Goal: Information Seeking & Learning: Learn about a topic

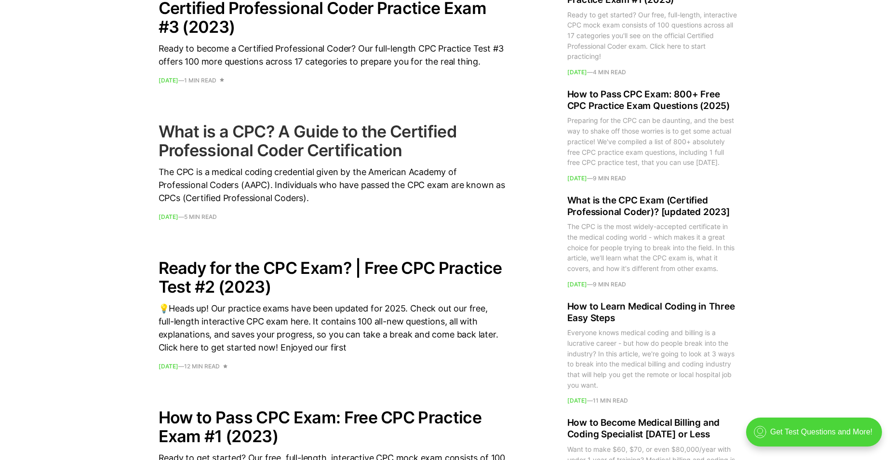
scroll to position [1109, 0]
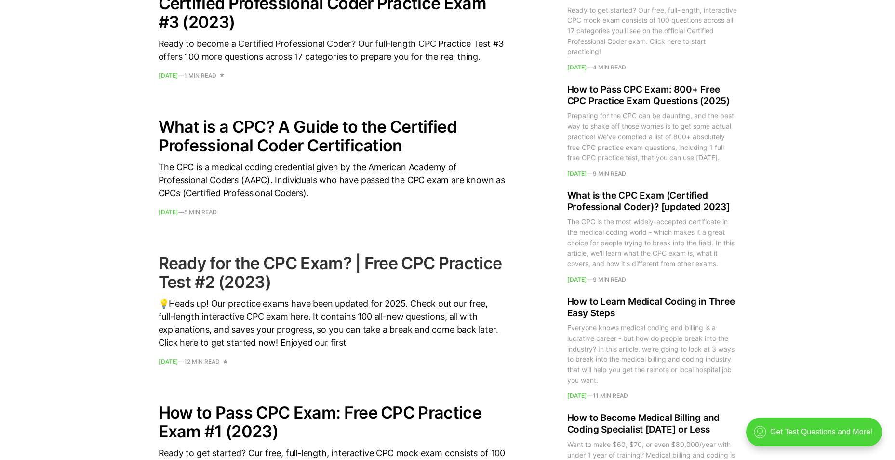
click at [241, 283] on h2 "Ready for the CPC Exam? | Free CPC Practice Test #2 (2023)" at bounding box center [332, 273] width 347 height 38
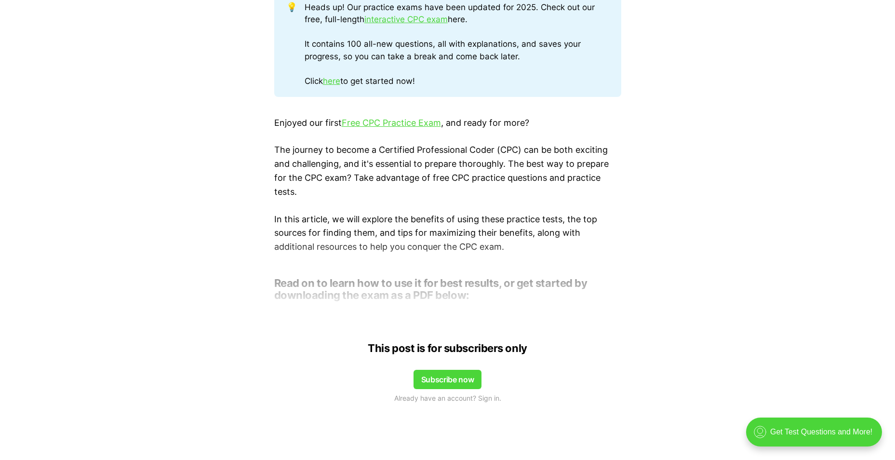
scroll to position [434, 0]
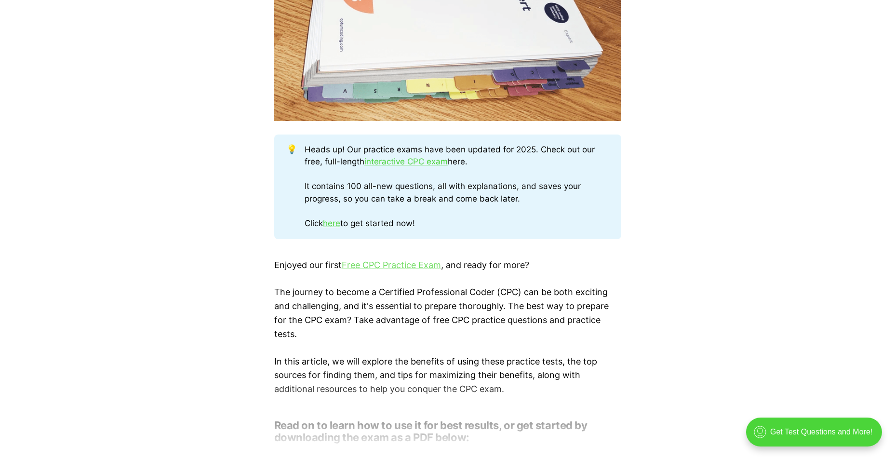
click at [404, 268] on link "Free CPC Practice Exam" at bounding box center [391, 265] width 99 height 10
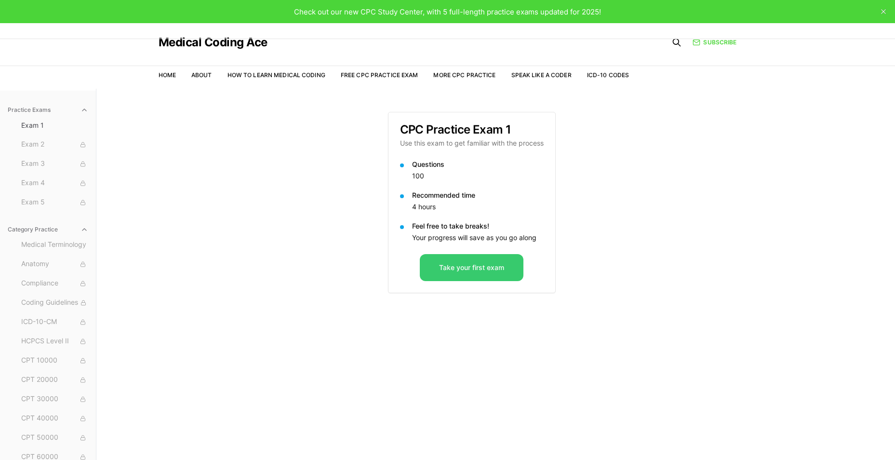
click at [460, 275] on button "Take your first exam" at bounding box center [472, 267] width 104 height 27
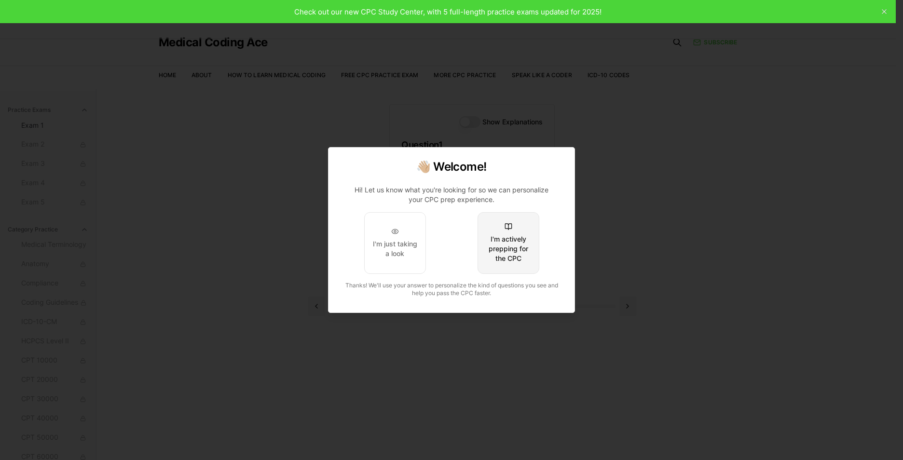
click at [504, 243] on div "I'm actively prepping for the CPC" at bounding box center [508, 248] width 45 height 29
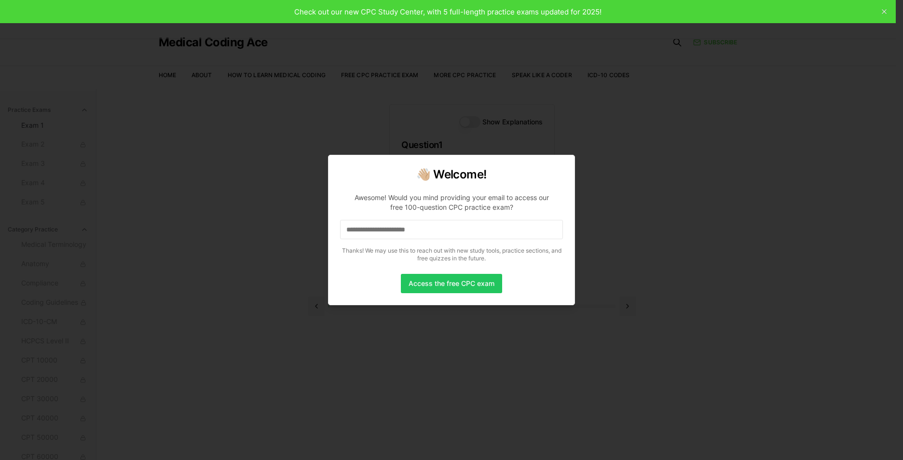
click at [443, 228] on input at bounding box center [451, 229] width 223 height 19
click at [460, 285] on button "Access the free CPC exam" at bounding box center [451, 283] width 101 height 19
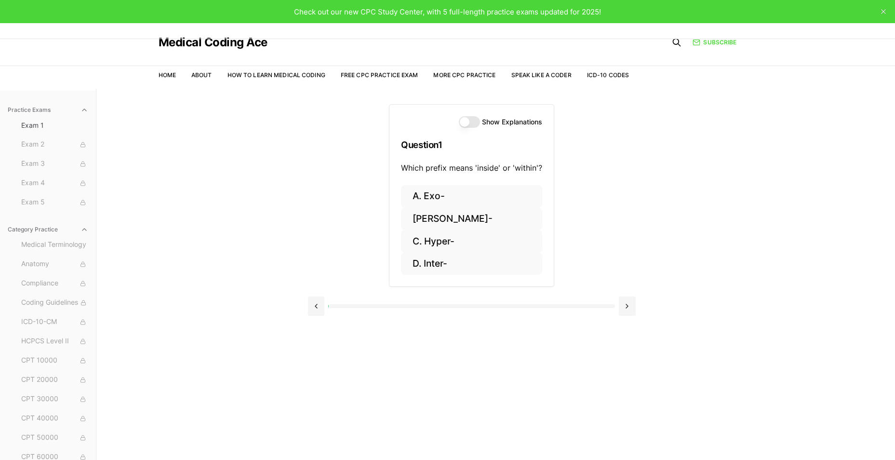
click at [470, 122] on button "Show Explanations" at bounding box center [469, 122] width 21 height 12
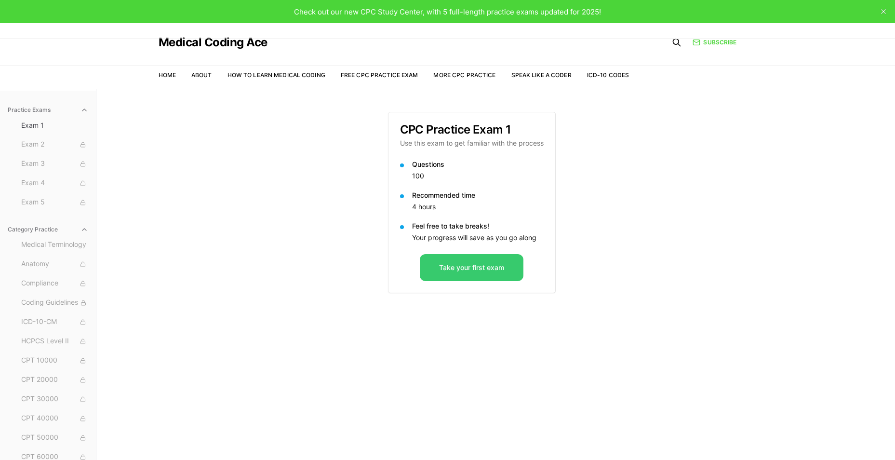
click at [430, 263] on button "Take your first exam" at bounding box center [472, 267] width 104 height 27
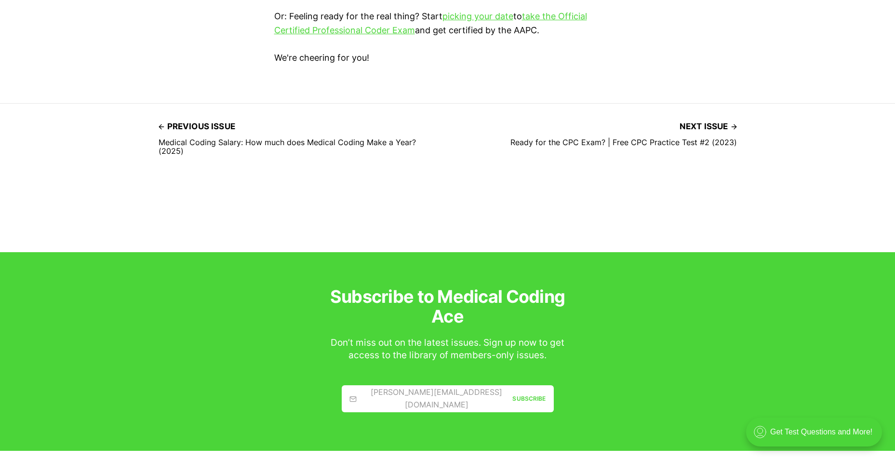
scroll to position [3038, 0]
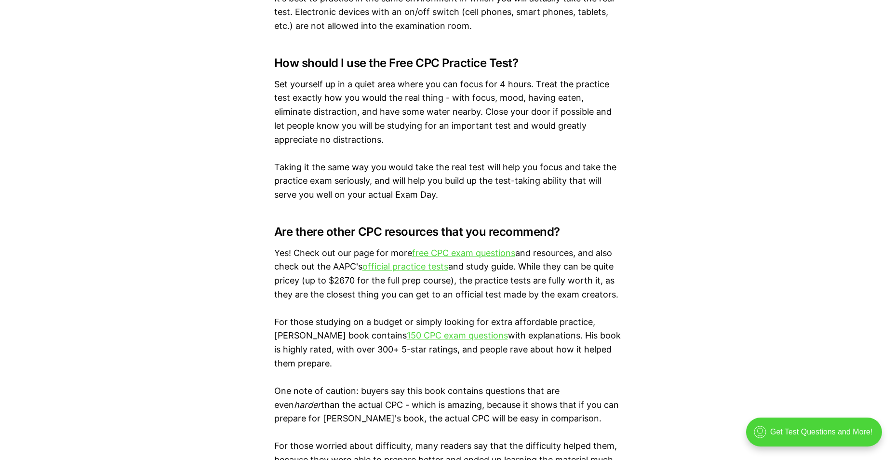
scroll to position [1639, 0]
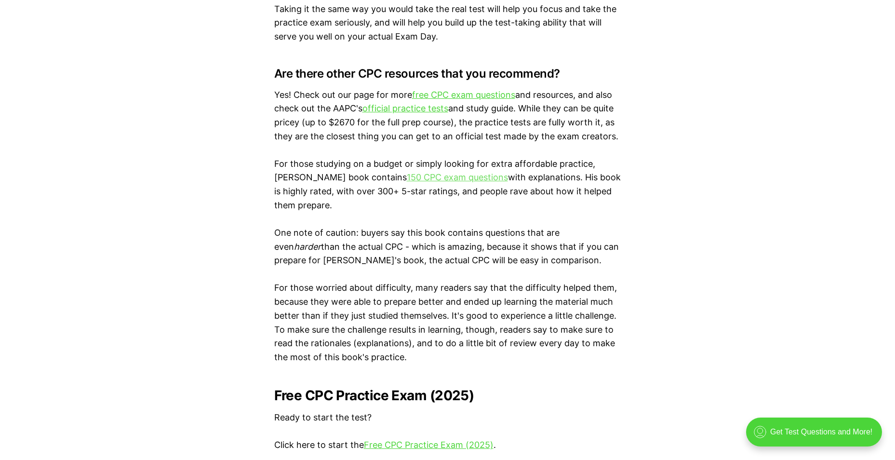
click at [465, 180] on link "150 CPC exam questions" at bounding box center [457, 177] width 101 height 10
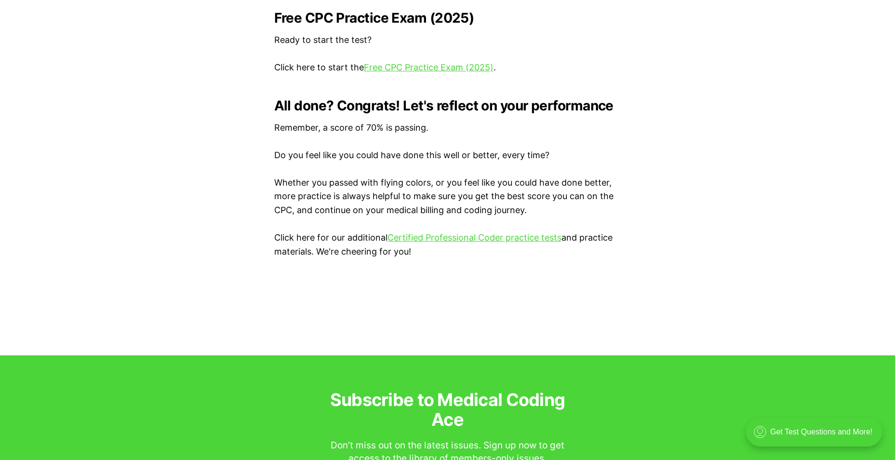
scroll to position [1881, 0]
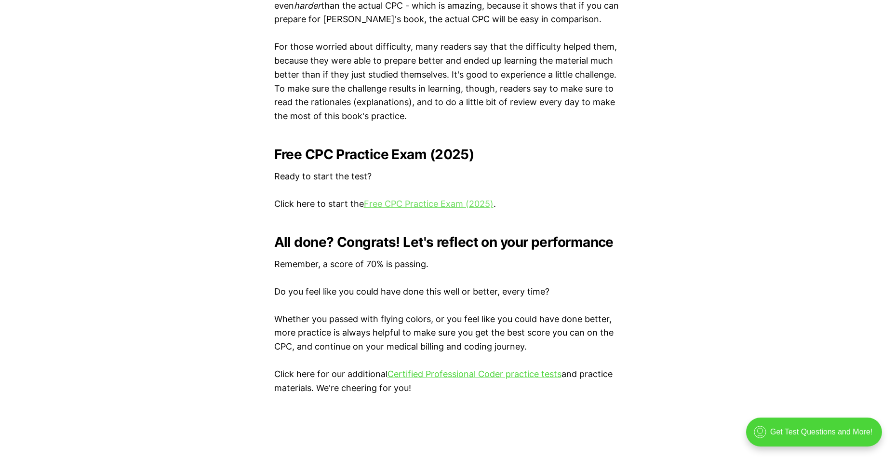
click at [408, 202] on link "Free CPC Practice Exam (2025)" at bounding box center [429, 204] width 130 height 10
